Goal: Ask a question

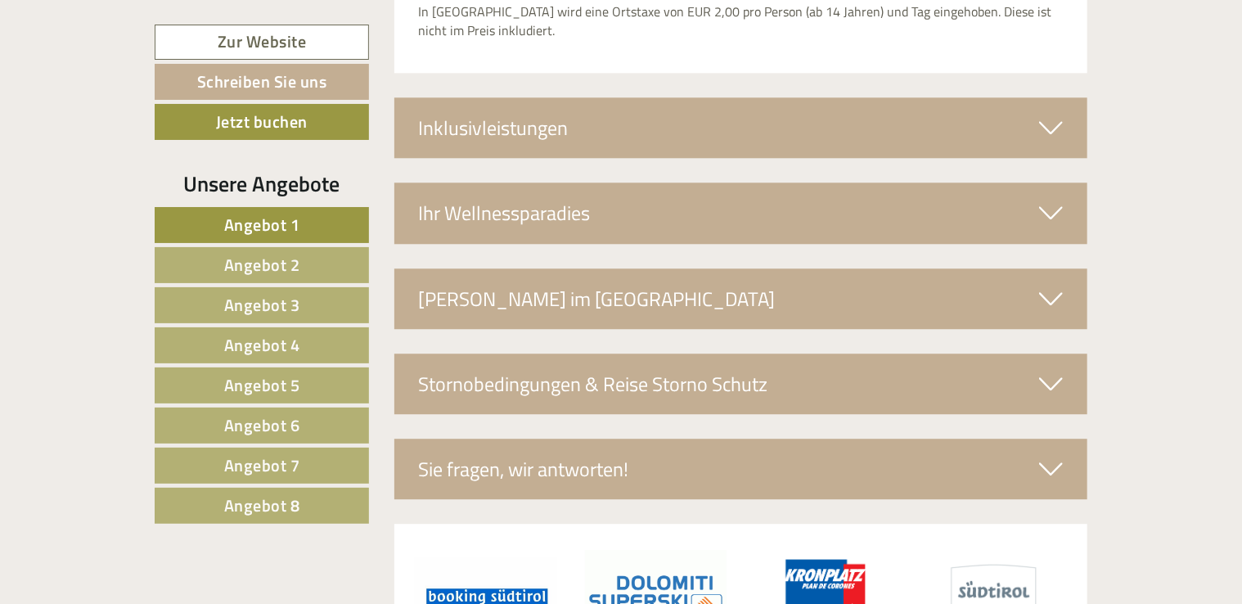
scroll to position [5231, 0]
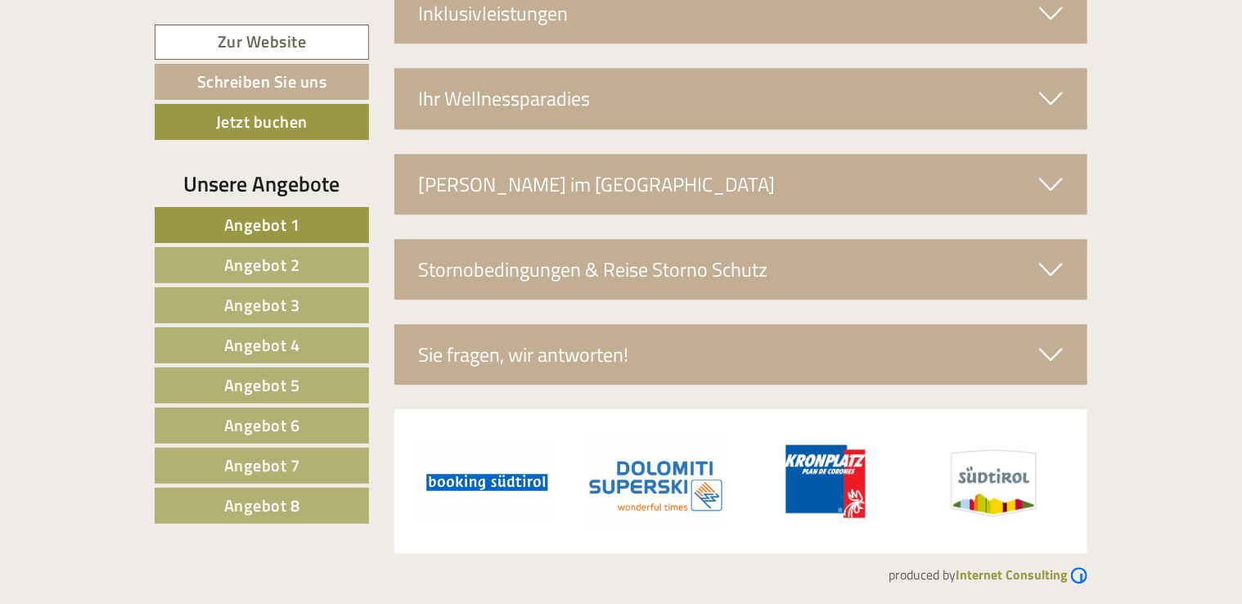
click at [543, 356] on div "Sie fragen, wir antworten!" at bounding box center [741, 354] width 694 height 61
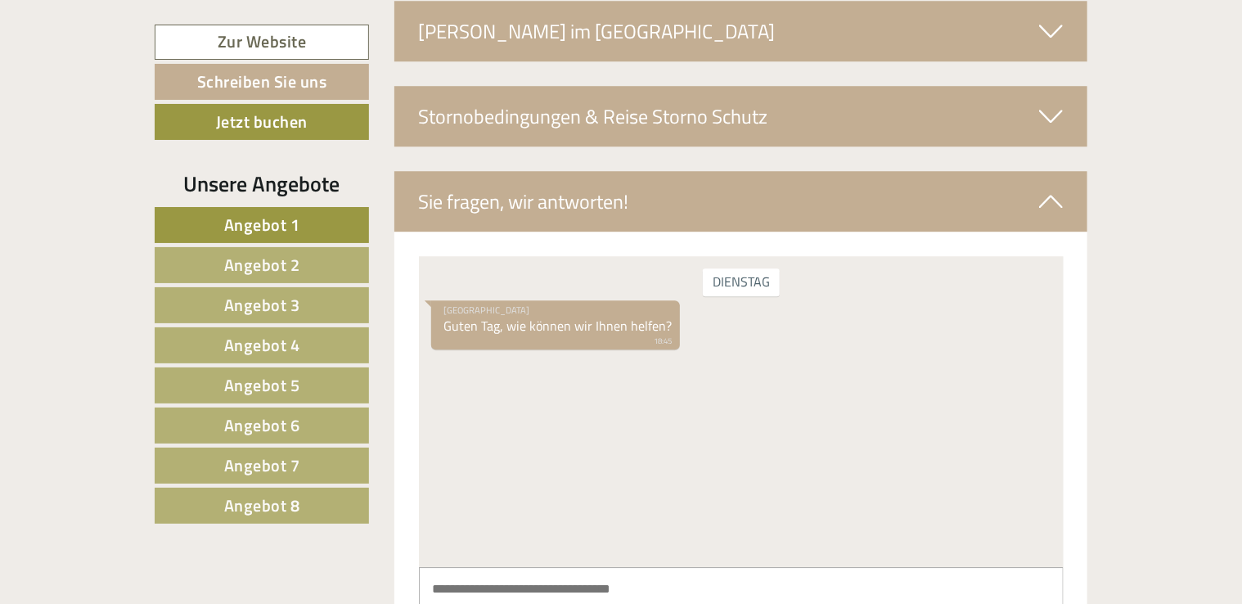
scroll to position [5395, 0]
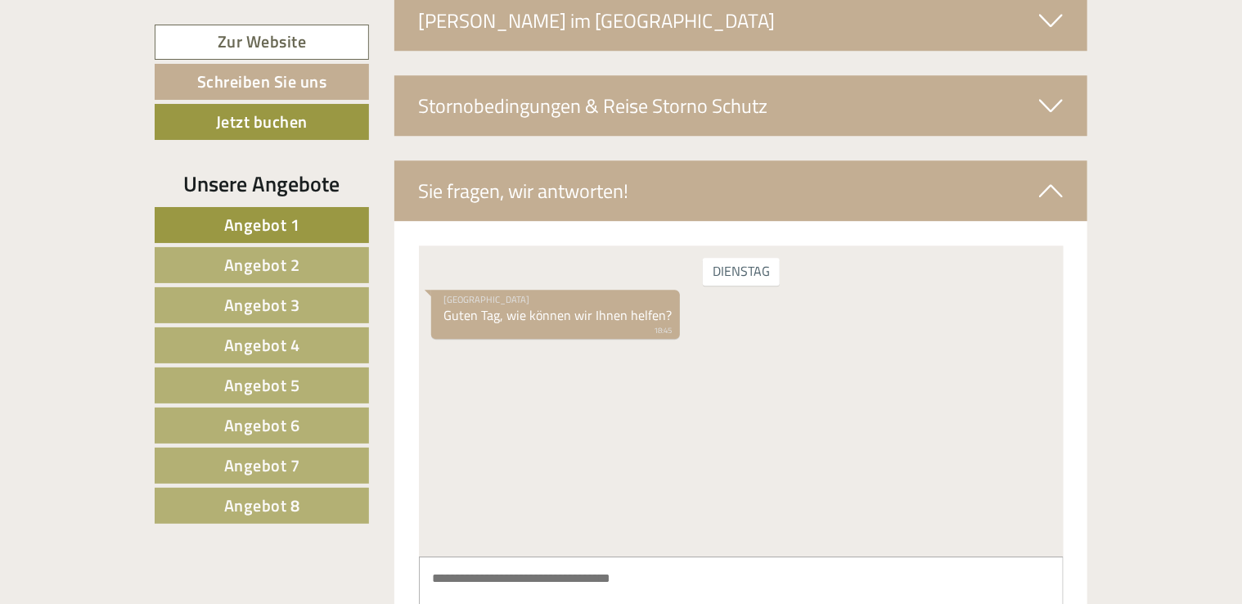
click at [530, 321] on div "Hotel Pustertalerhof Guten Tag, wie können wir Ihnen helfen? 18:45" at bounding box center [554, 315] width 249 height 50
click at [540, 583] on textarea at bounding box center [740, 597] width 645 height 83
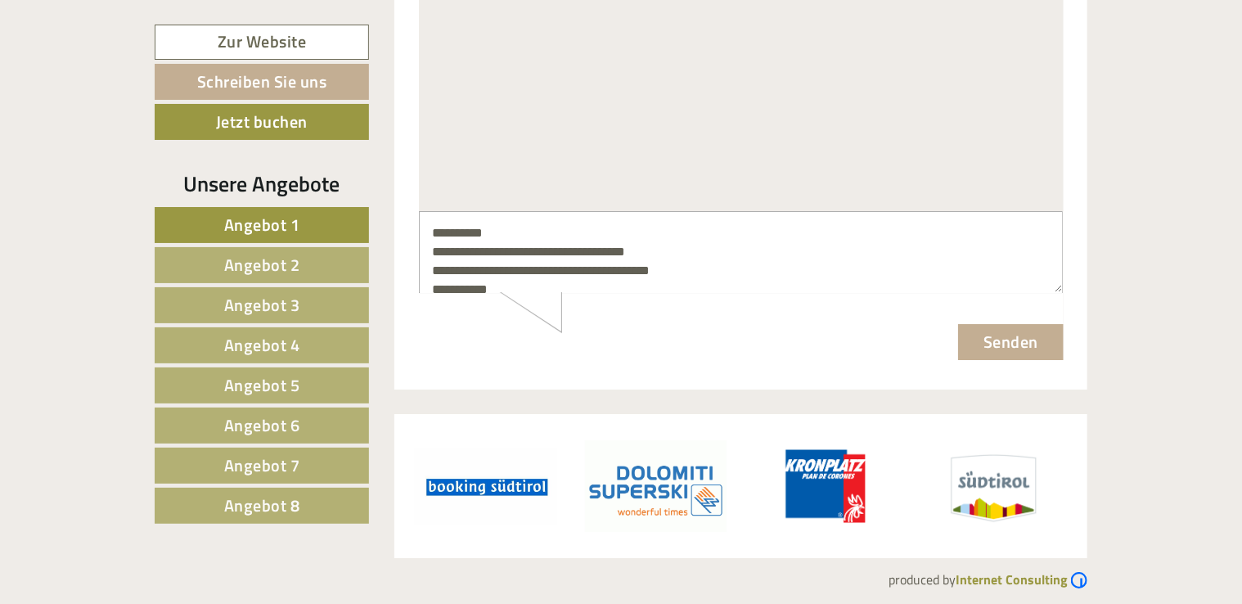
scroll to position [5745, 0]
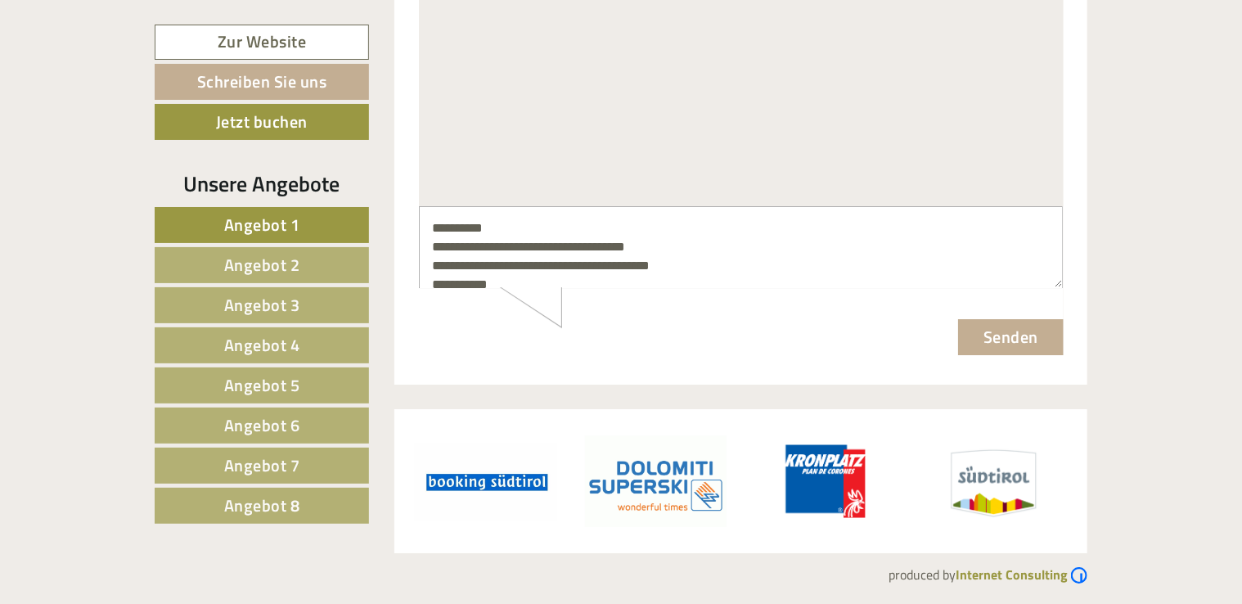
click at [535, 289] on div "**********" at bounding box center [740, 248] width 645 height 82
click at [1058, 286] on textarea "**********" at bounding box center [740, 248] width 644 height 81
click at [520, 282] on textarea "**********" at bounding box center [740, 248] width 644 height 81
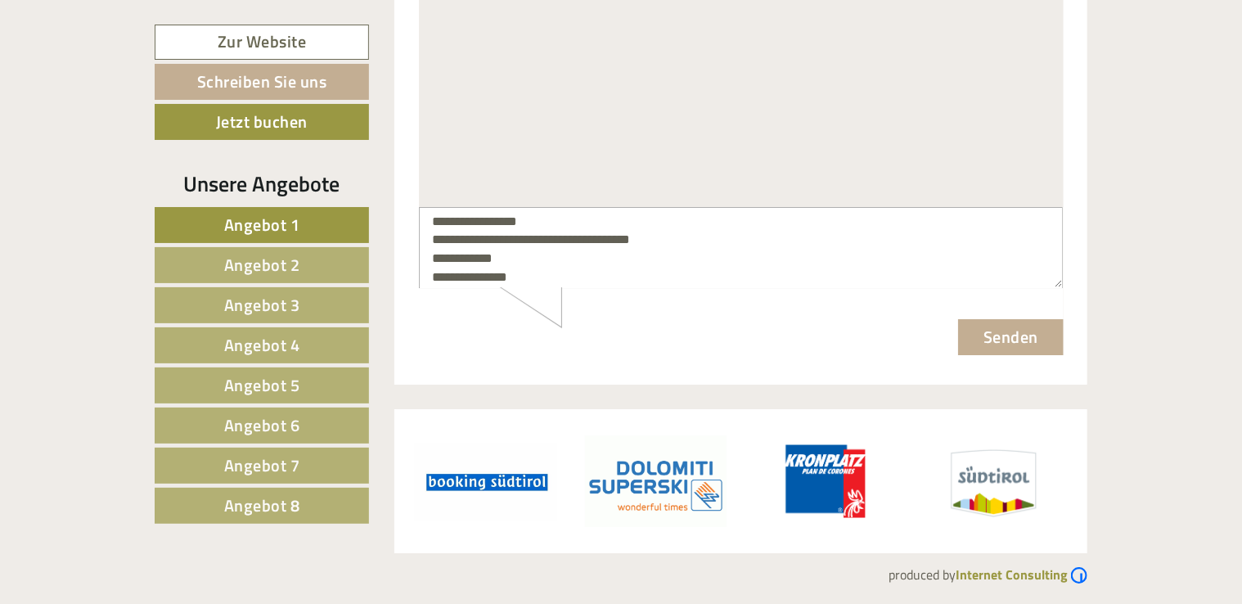
scroll to position [101, 0]
type textarea "**********"
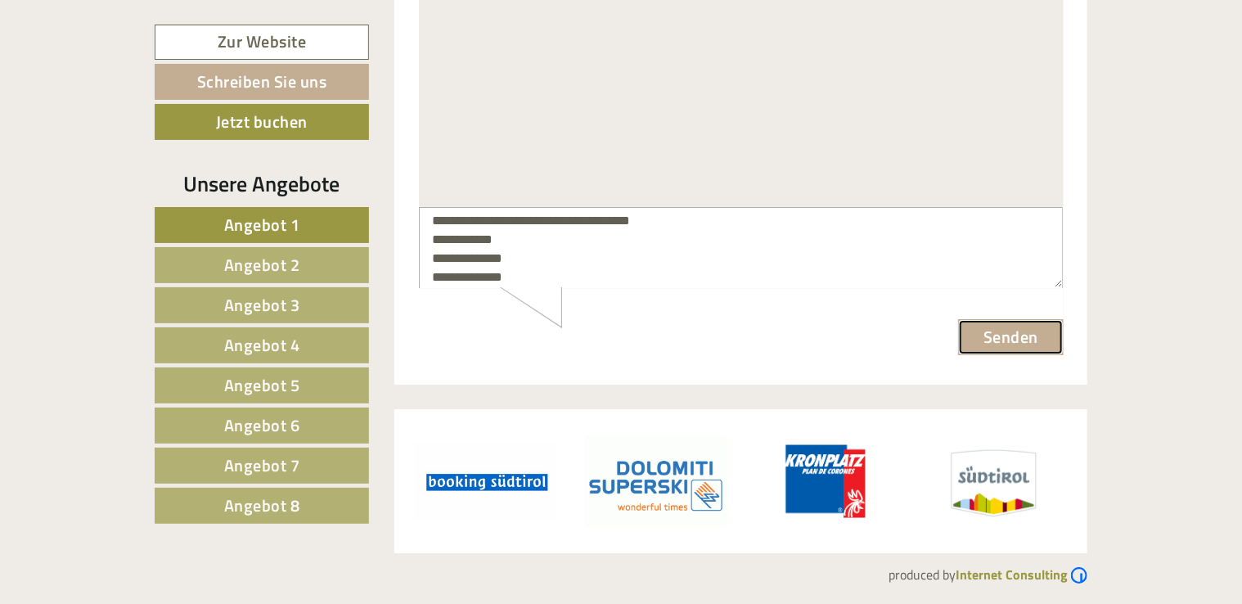
click at [1021, 337] on button "Senden" at bounding box center [1010, 338] width 106 height 36
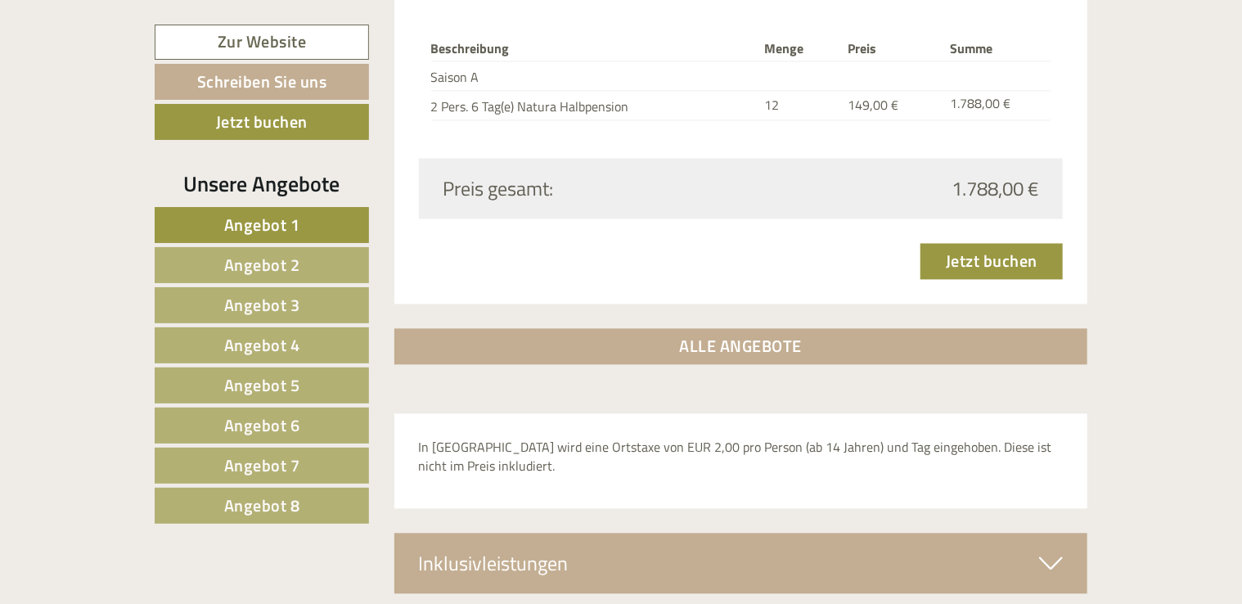
scroll to position [203, 0]
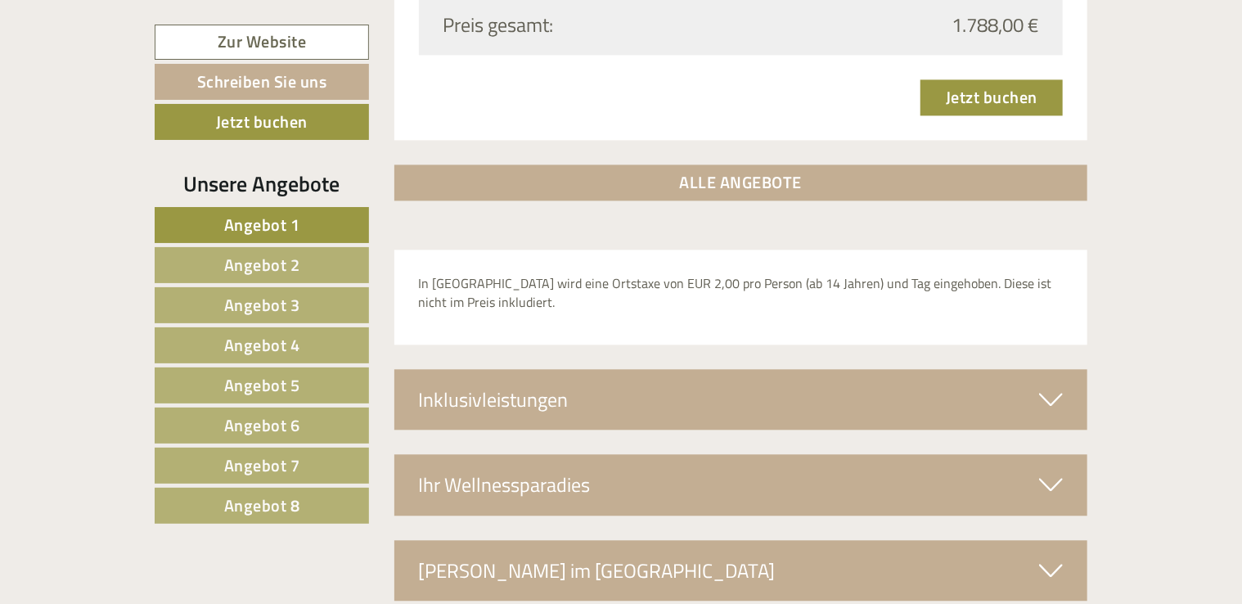
click at [795, 173] on link "ALLE ANGEBOTE" at bounding box center [741, 182] width 694 height 36
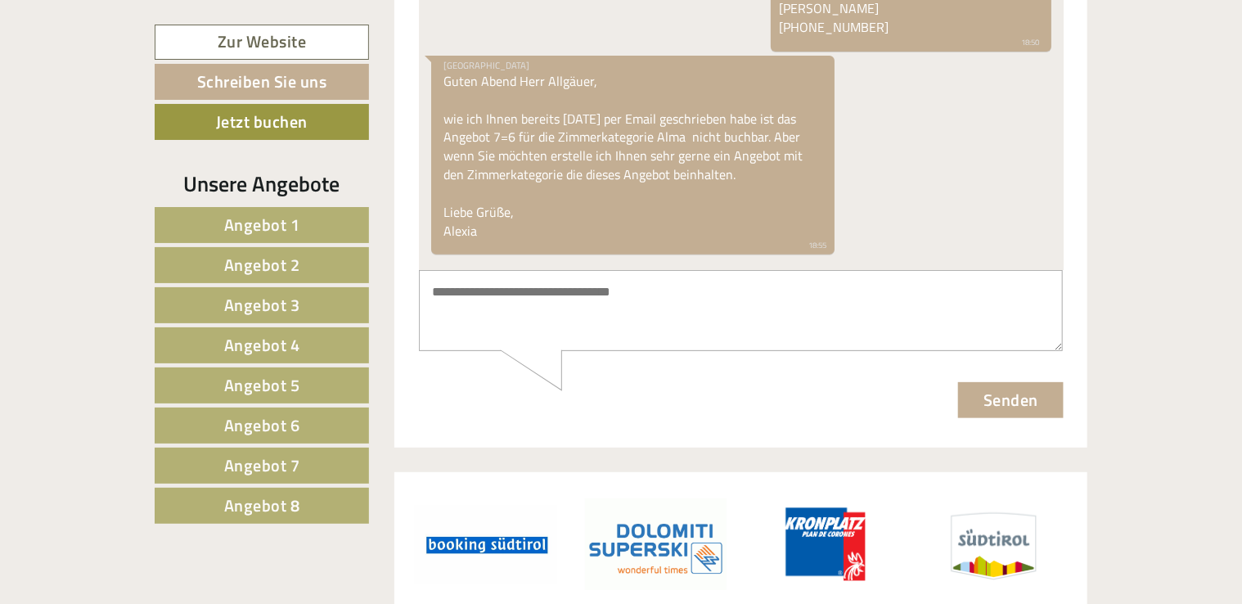
scroll to position [12599, 0]
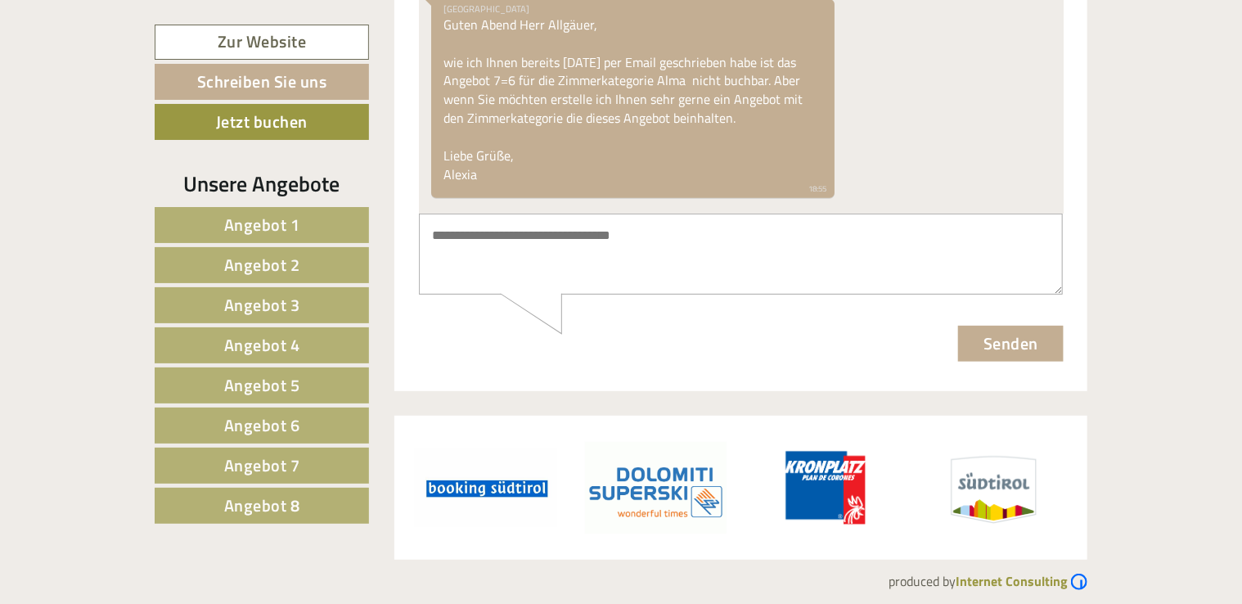
drag, startPoint x: 707, startPoint y: 318, endPoint x: 903, endPoint y: 329, distance: 196.7
click at [726, 308] on form "Senden" at bounding box center [740, 288] width 645 height 148
click at [543, 246] on textarea at bounding box center [740, 254] width 644 height 81
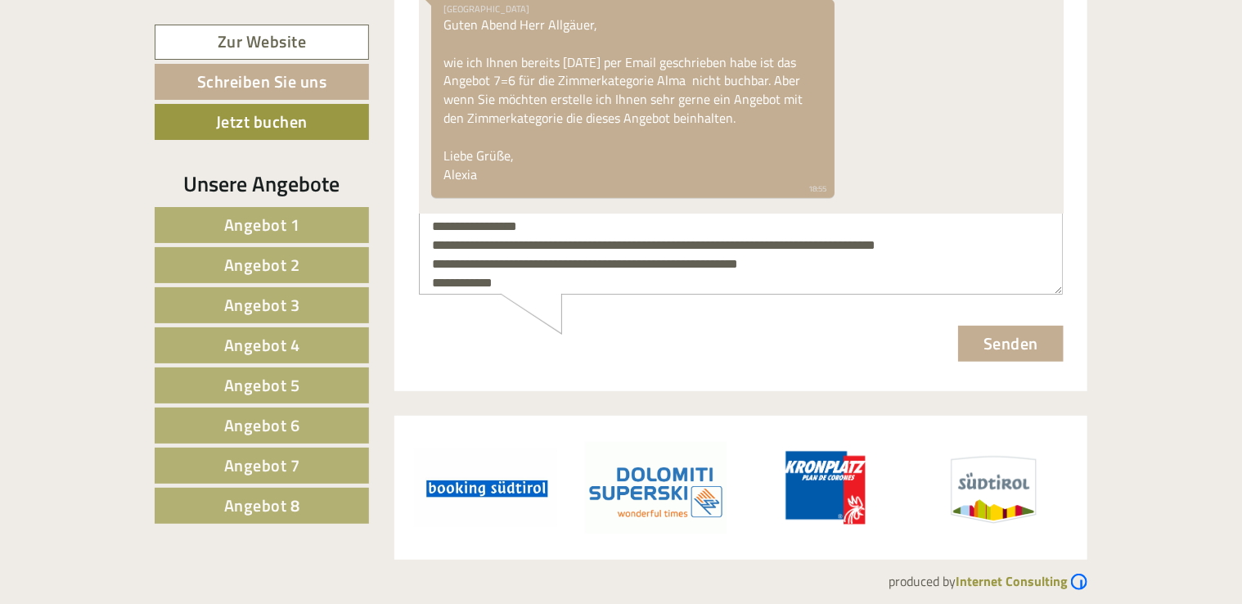
scroll to position [0, 0]
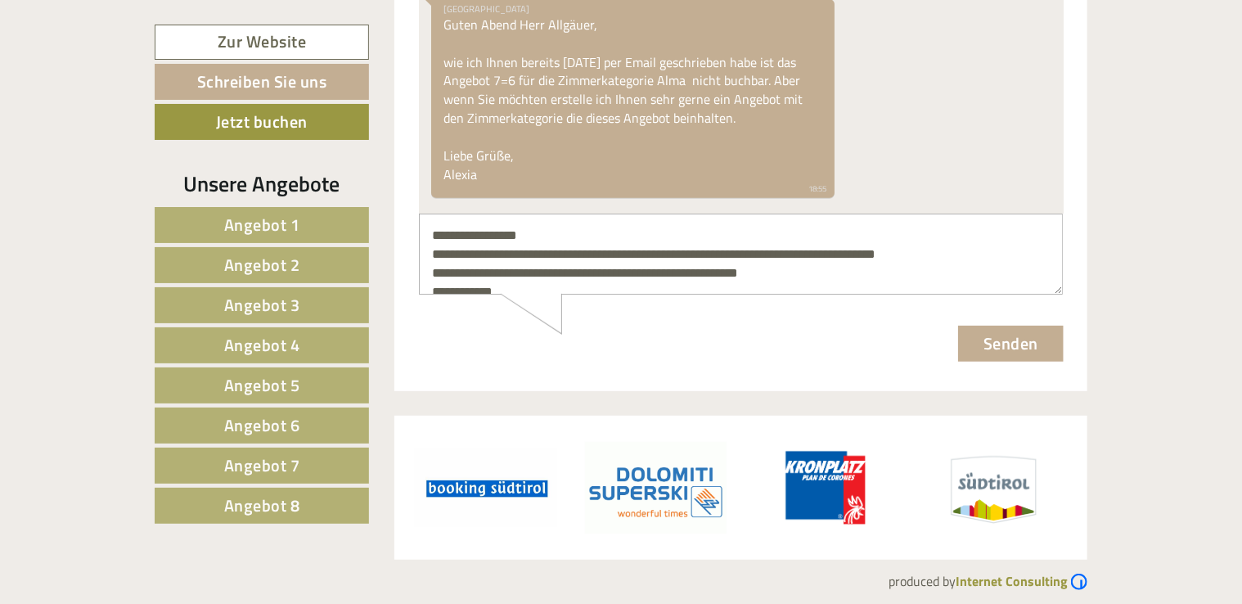
type textarea "**********"
click at [1021, 340] on button "Senden" at bounding box center [1010, 345] width 106 height 36
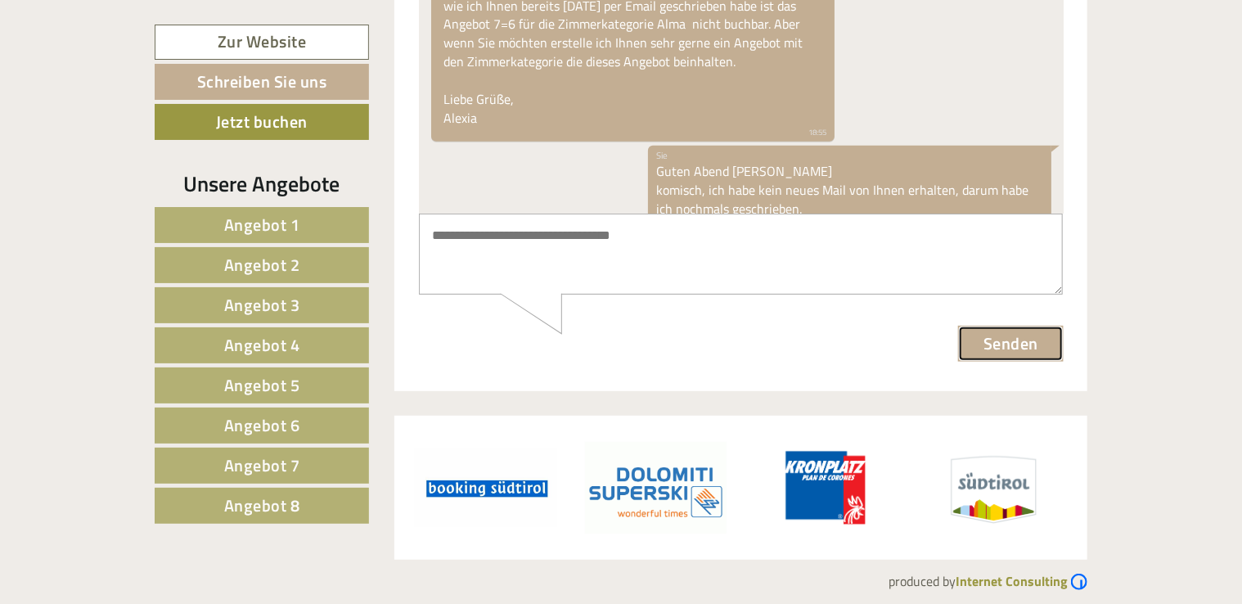
scroll to position [350, 0]
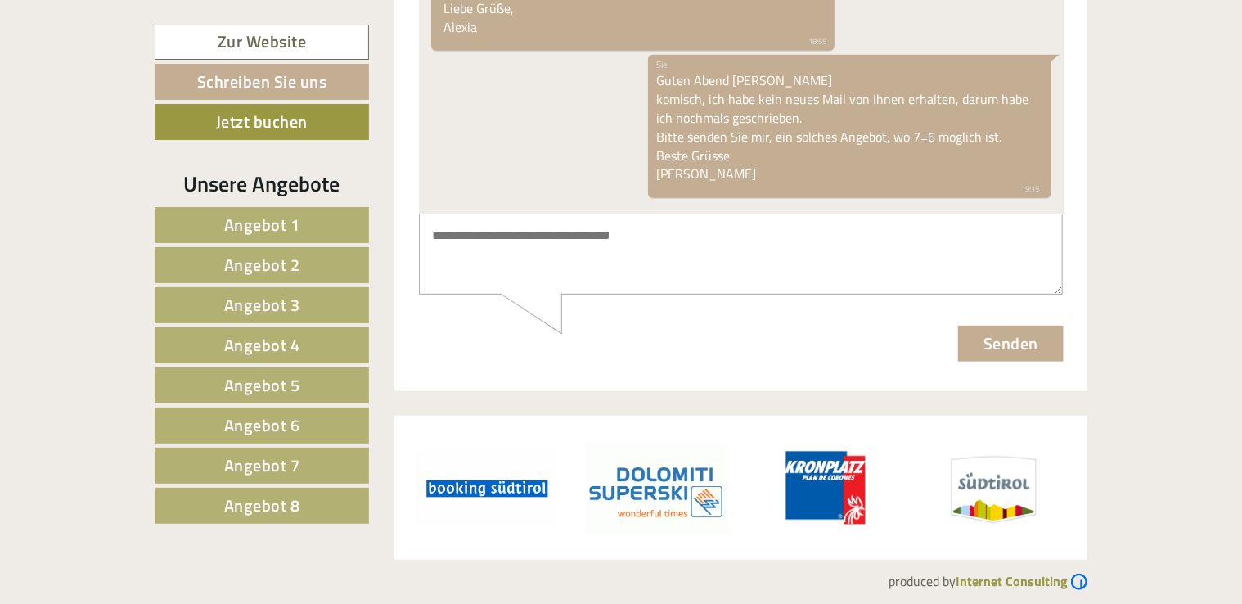
click at [299, 219] on span "Angebot 1" at bounding box center [262, 224] width 76 height 25
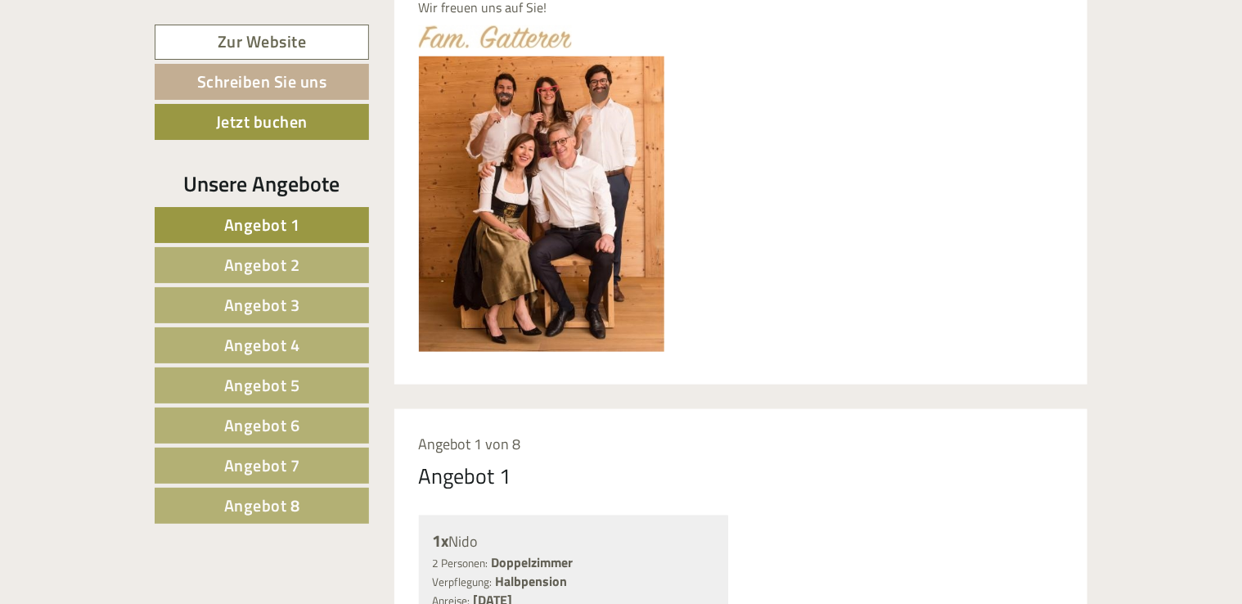
scroll to position [365, 0]
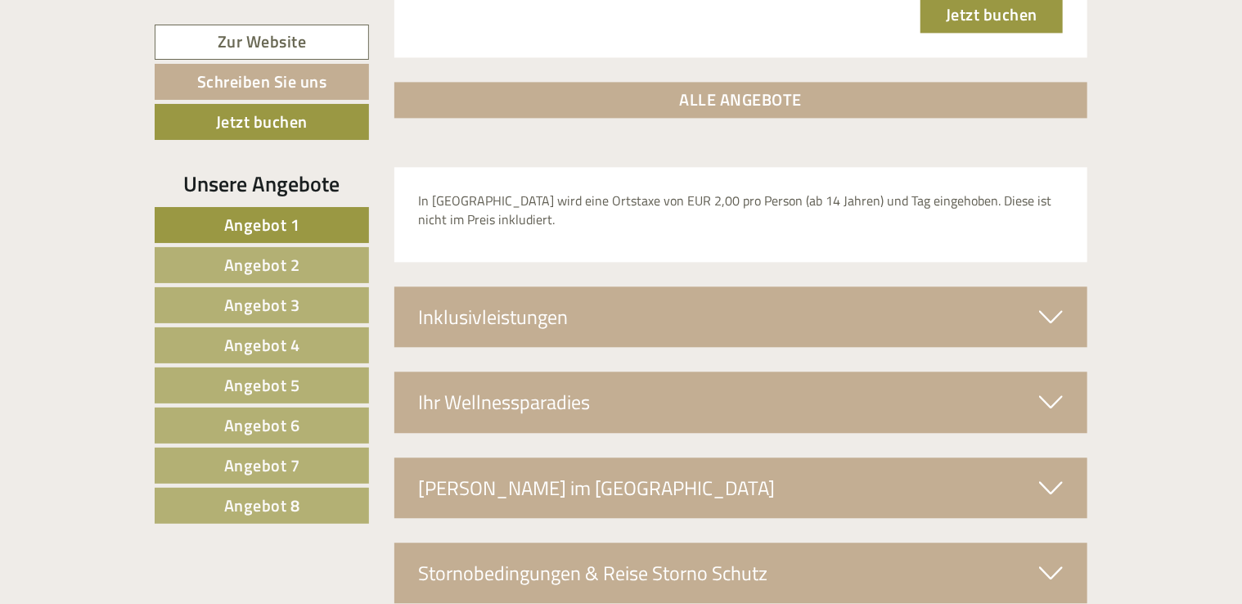
scroll to position [5074, 0]
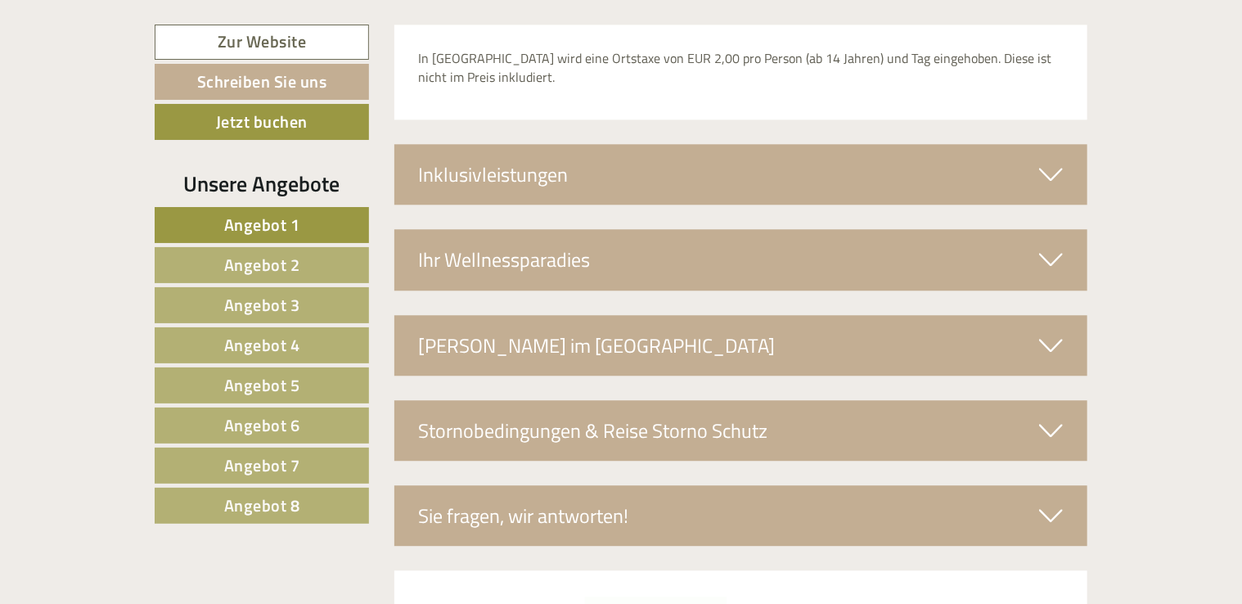
scroll to position [5231, 0]
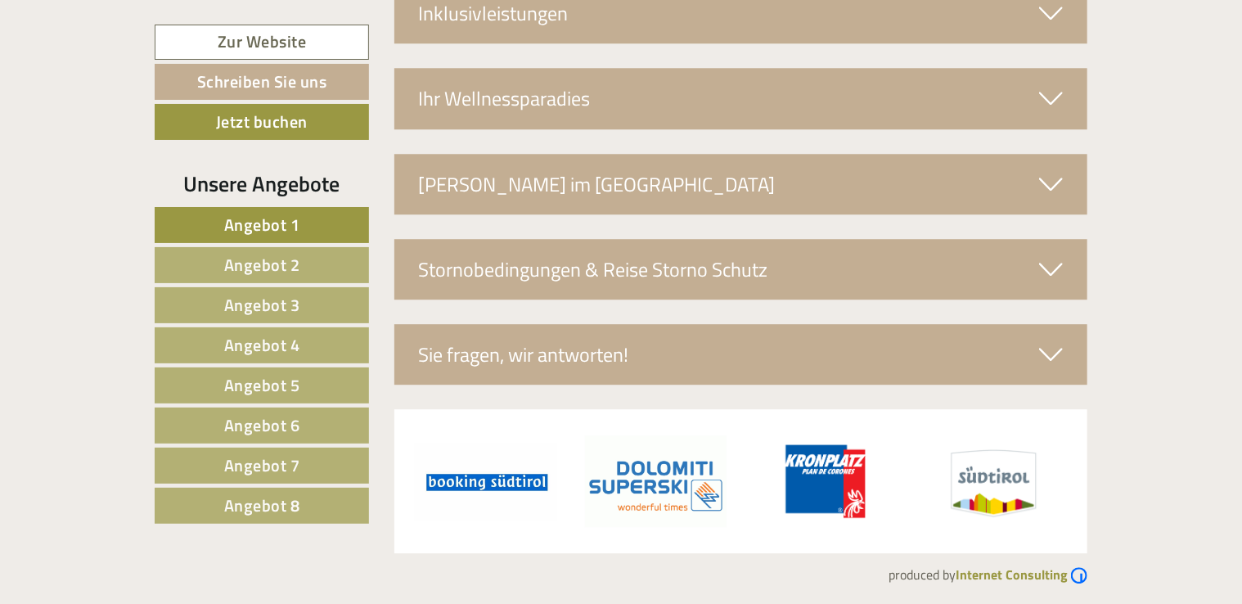
click at [278, 257] on span "Angebot 2" at bounding box center [262, 264] width 76 height 25
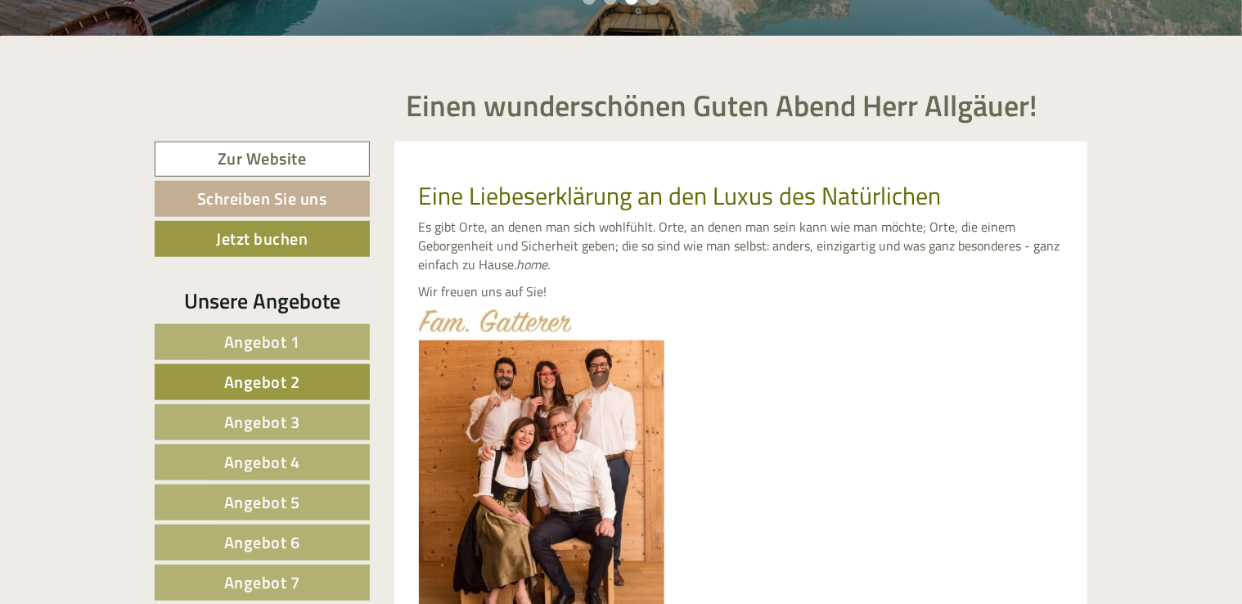
scroll to position [81, 0]
